Goal: Task Accomplishment & Management: Manage account settings

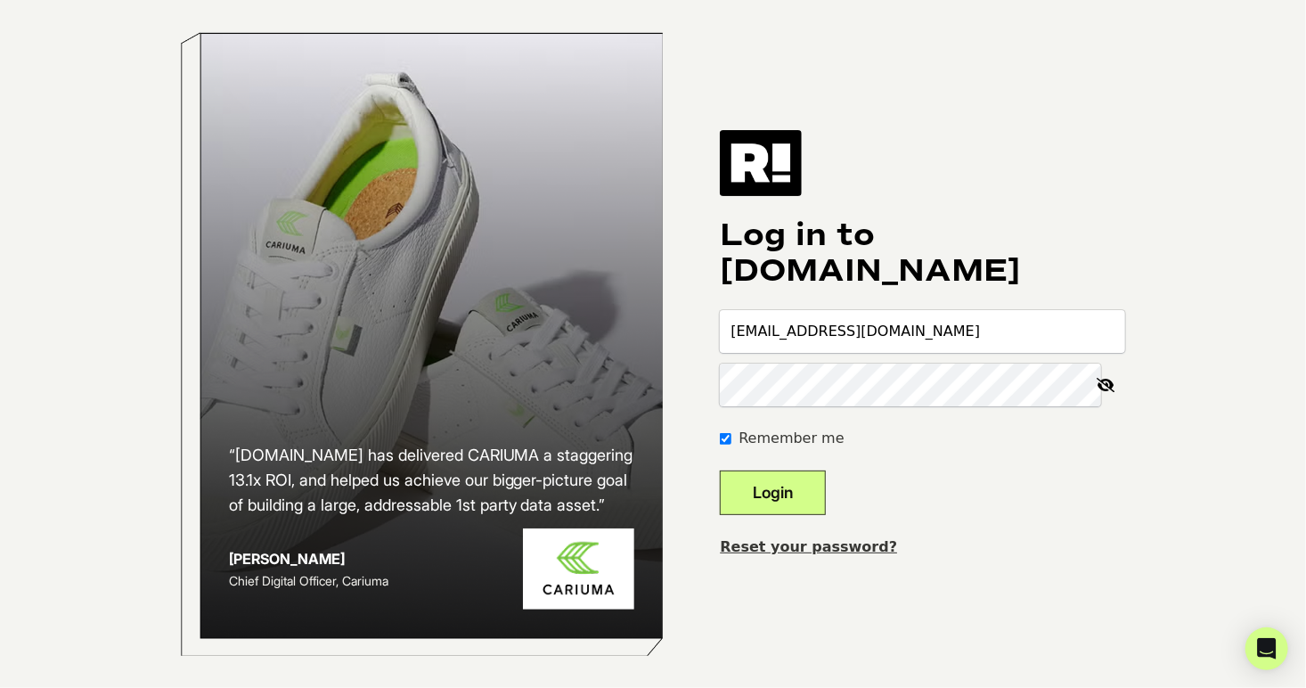
type input "[EMAIL_ADDRESS][DOMAIN_NAME]"
click at [731, 442] on input "Remember me" at bounding box center [726, 439] width 12 height 12
checkbox input "true"
click at [770, 504] on button "Login" at bounding box center [773, 492] width 106 height 45
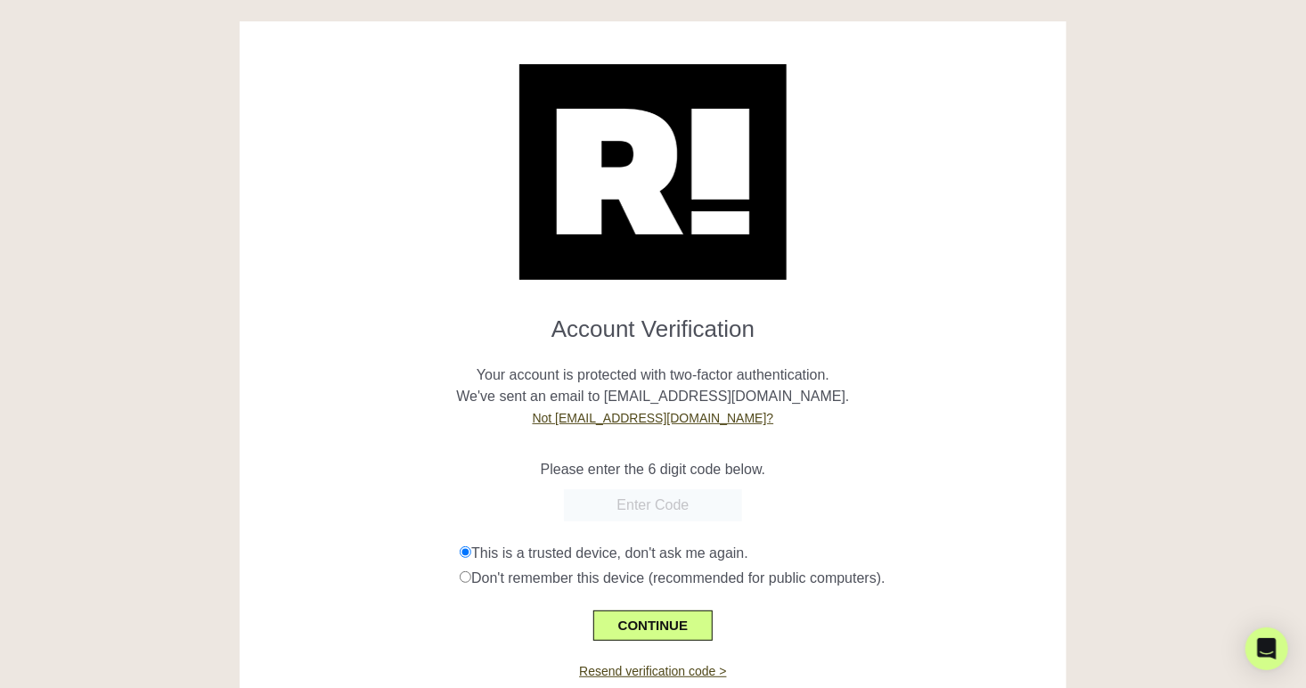
click at [675, 381] on p "Your account is protected with two-factor authentication. We've sent an email t…" at bounding box center [652, 386] width 799 height 86
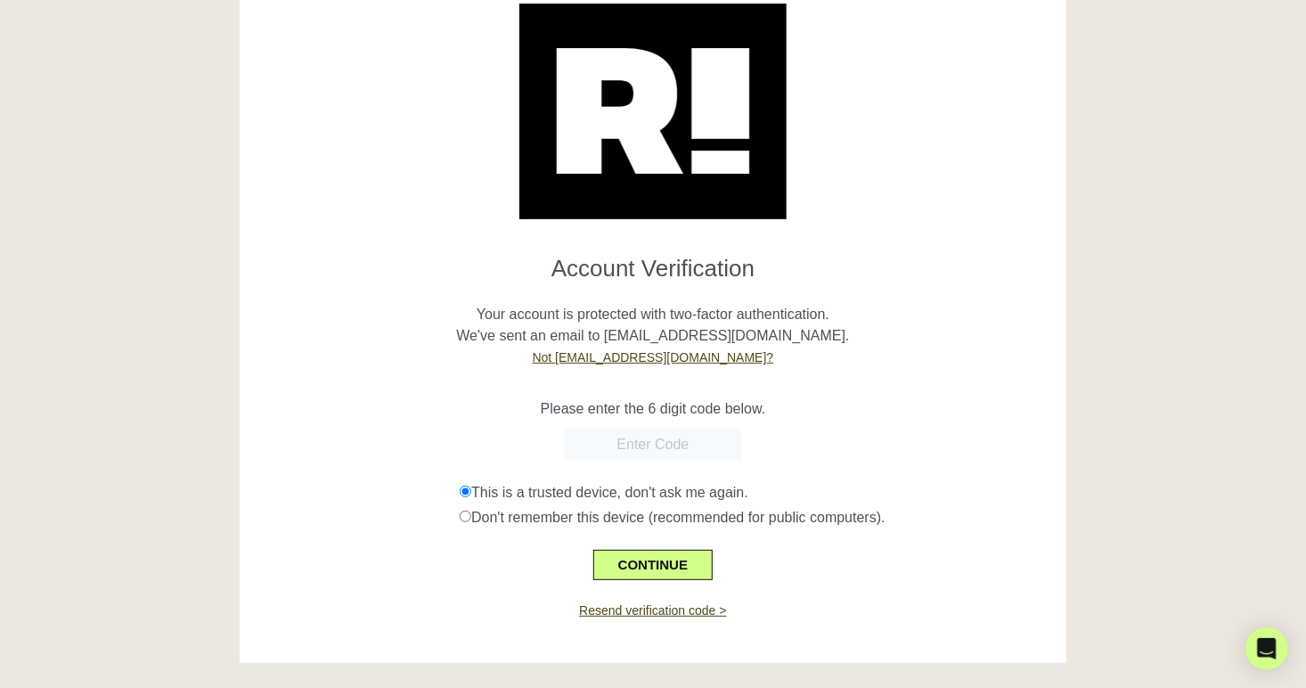
scroll to position [61, 0]
